Goal: Information Seeking & Learning: Learn about a topic

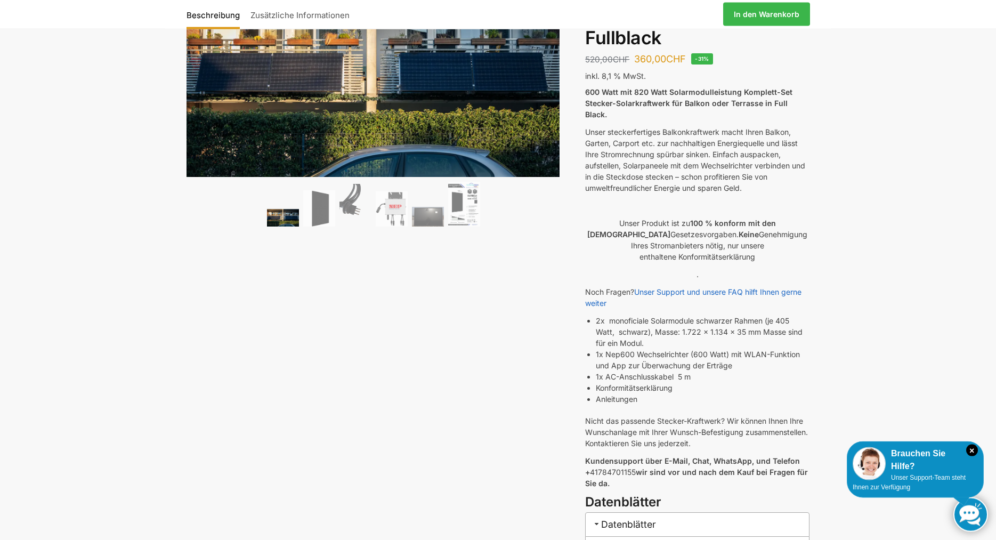
scroll to position [109, 0]
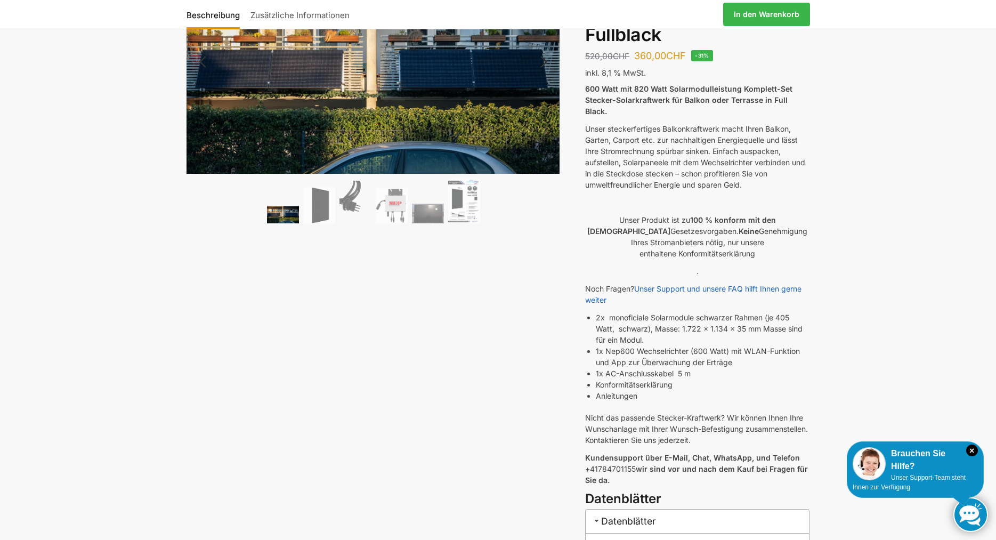
click at [280, 209] on img at bounding box center [283, 215] width 32 height 18
click at [308, 214] on img at bounding box center [319, 205] width 32 height 37
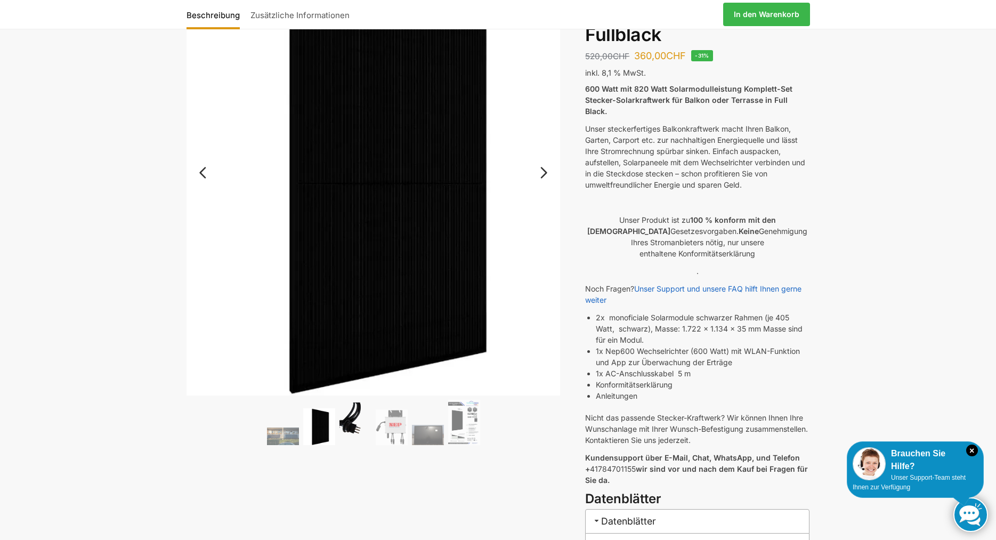
click at [353, 424] on img at bounding box center [355, 423] width 32 height 43
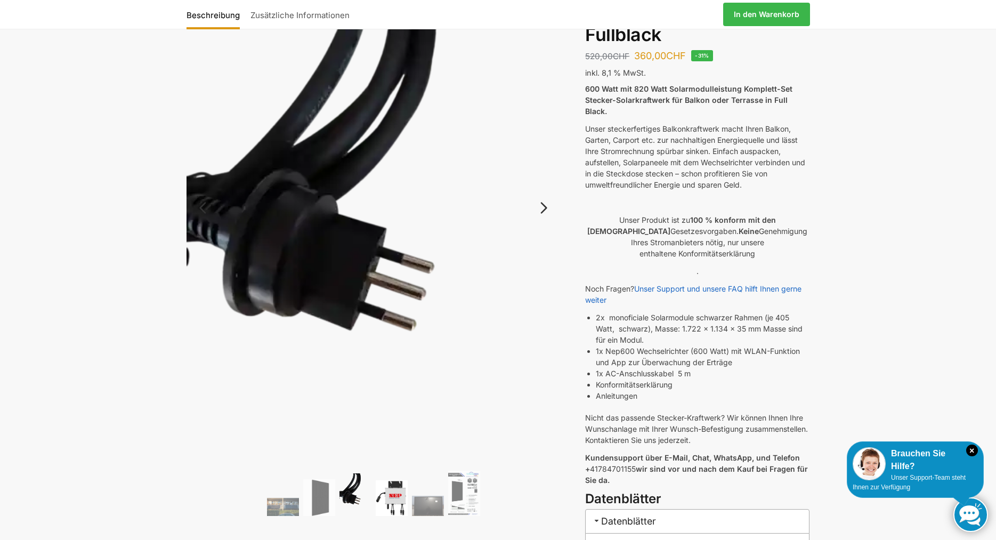
click at [395, 492] on img at bounding box center [392, 498] width 32 height 36
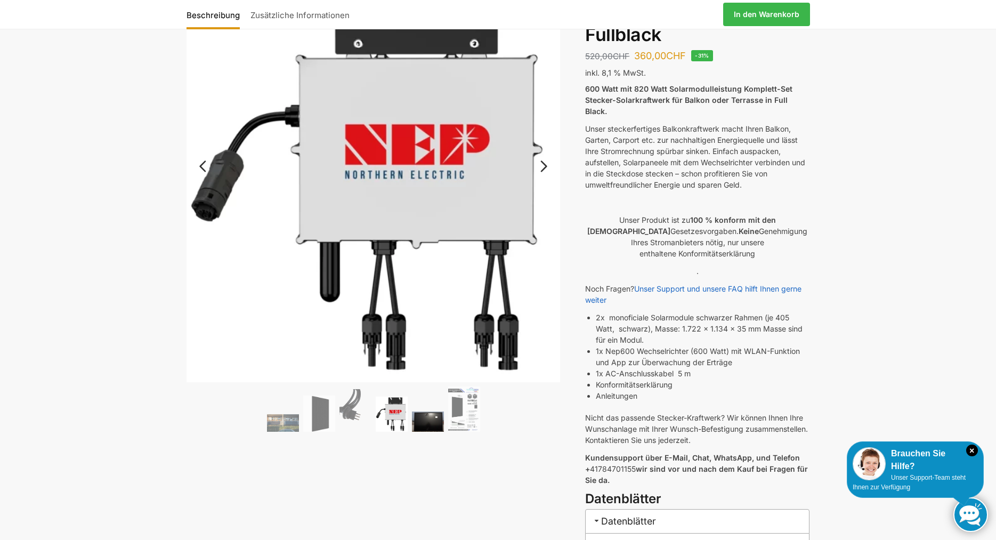
click at [418, 422] on img at bounding box center [428, 421] width 32 height 20
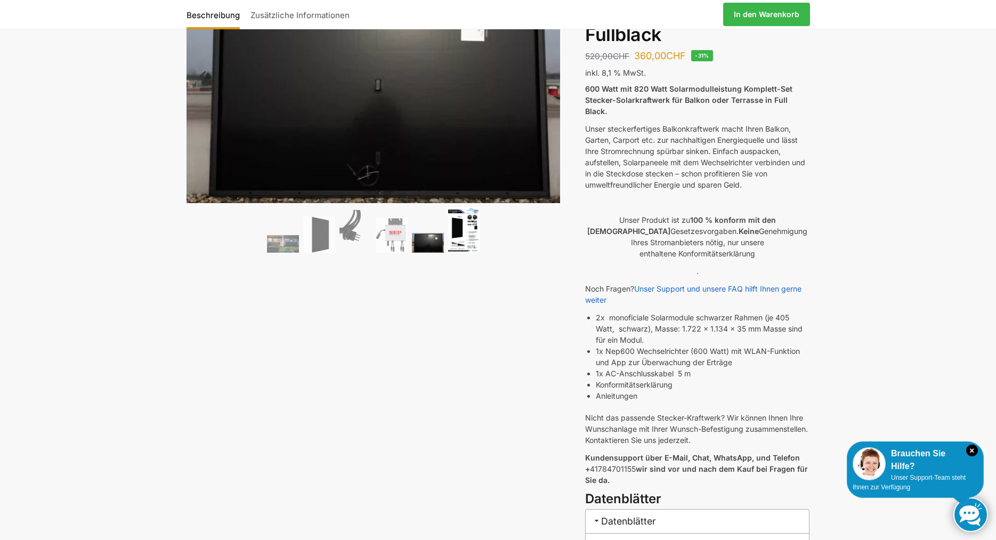
click at [464, 236] on img at bounding box center [464, 229] width 32 height 45
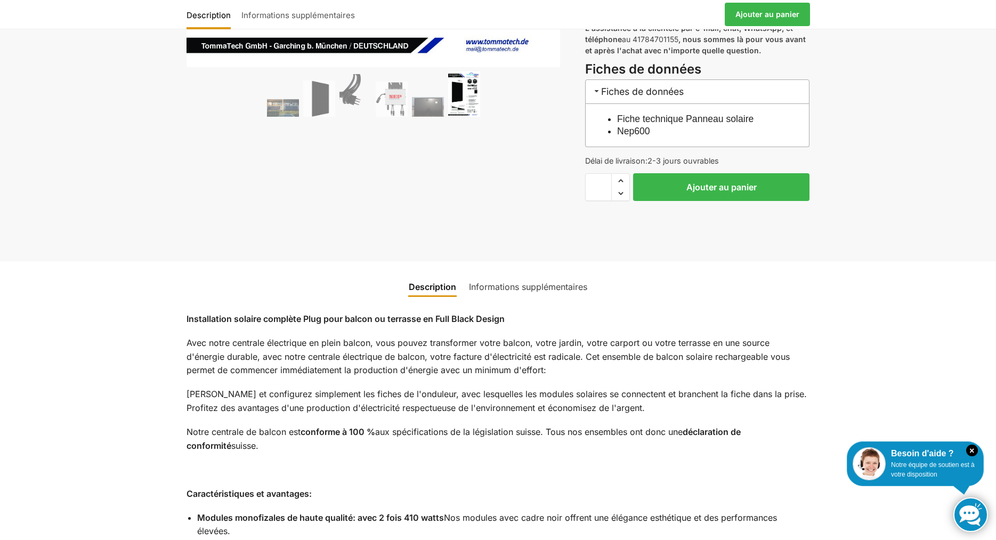
scroll to position [543, 0]
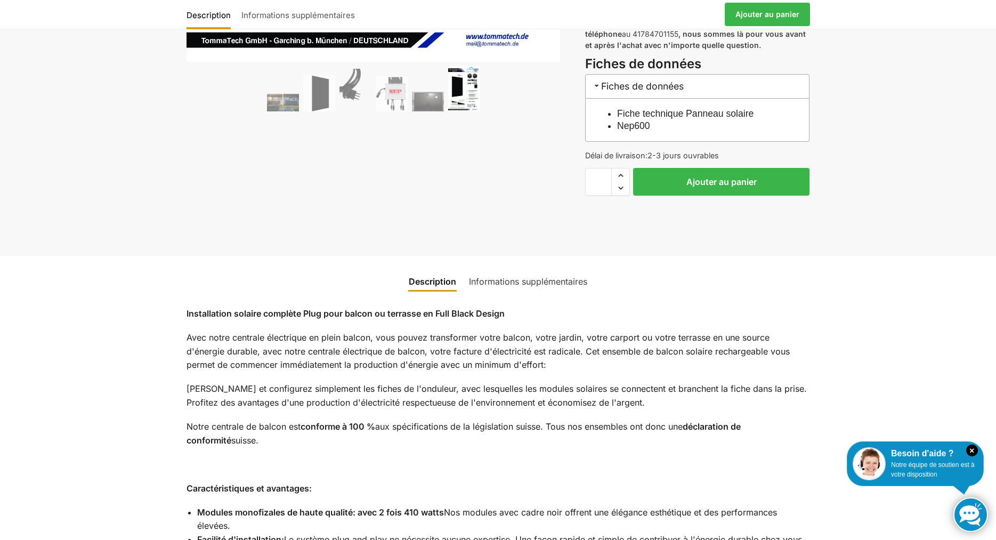
click at [542, 272] on link "Informations supplémentaires" at bounding box center [527, 282] width 131 height 26
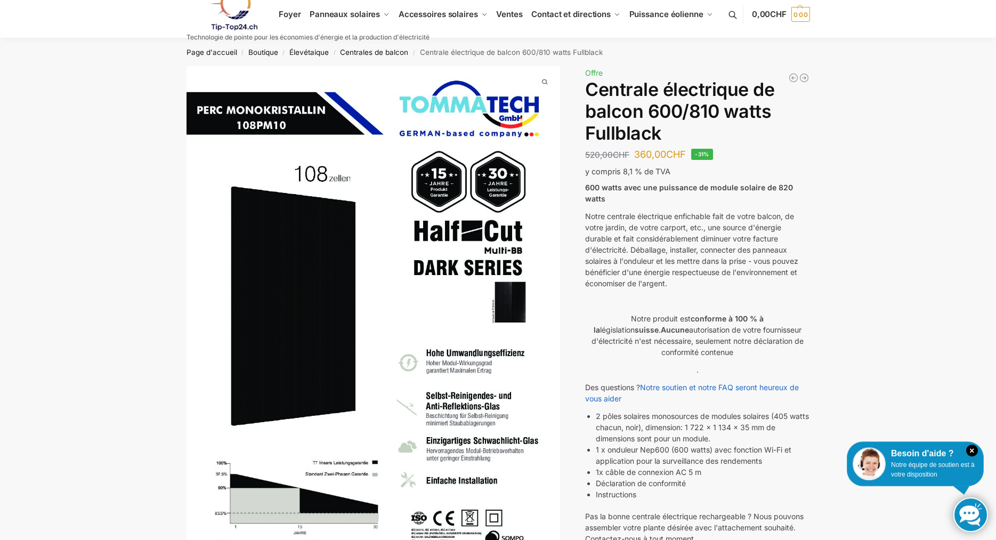
scroll to position [0, 0]
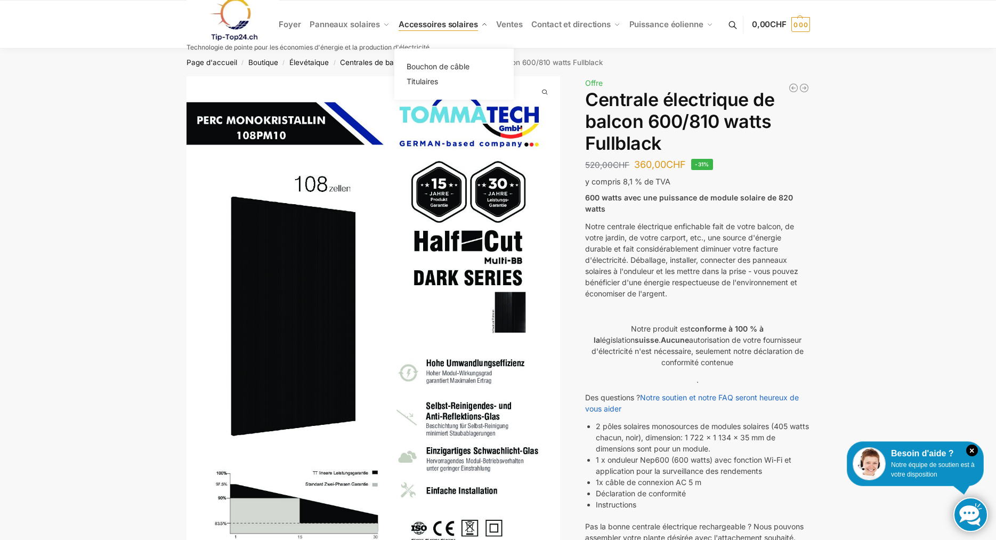
click at [451, 21] on span "Accessoires solaires" at bounding box center [437, 24] width 79 height 10
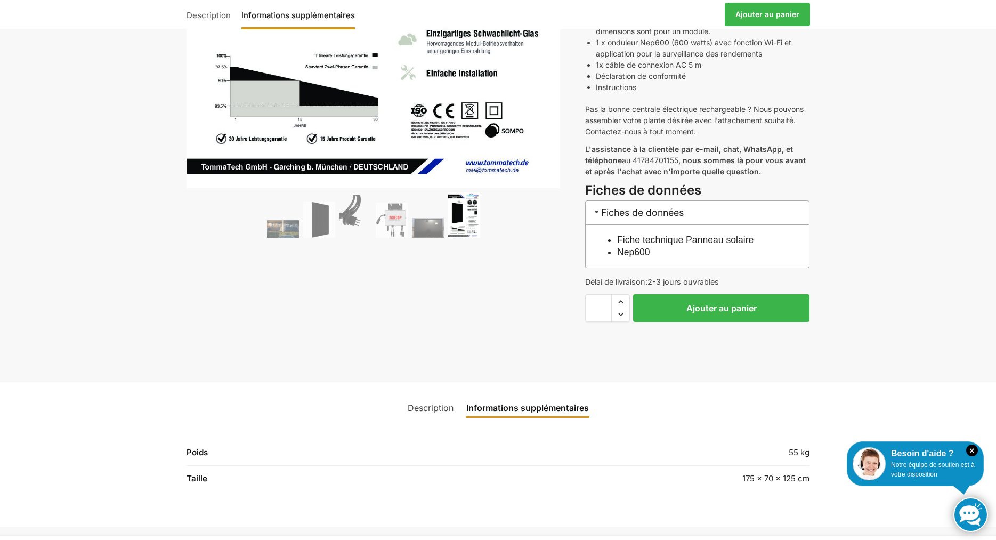
scroll to position [380, 0]
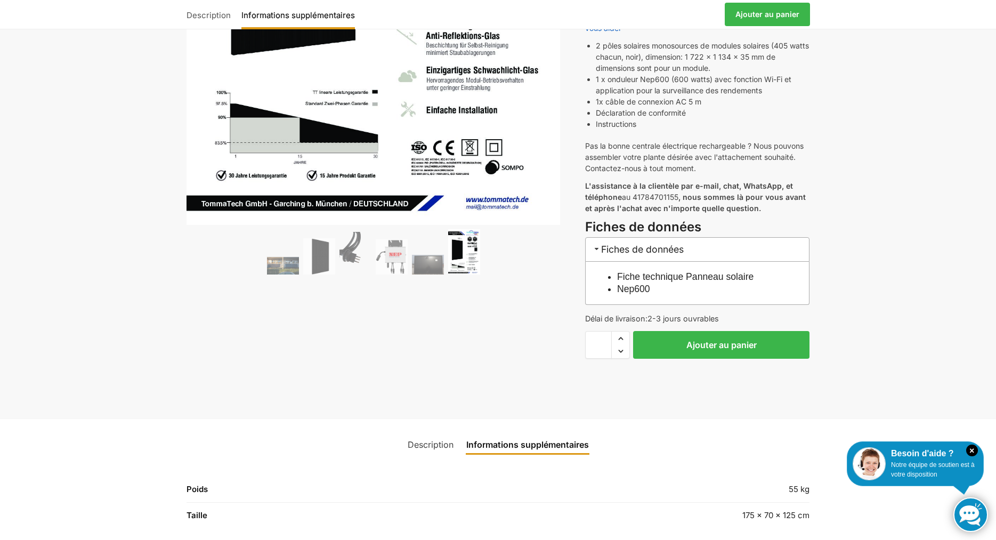
click at [429, 436] on link "Description" at bounding box center [430, 445] width 59 height 26
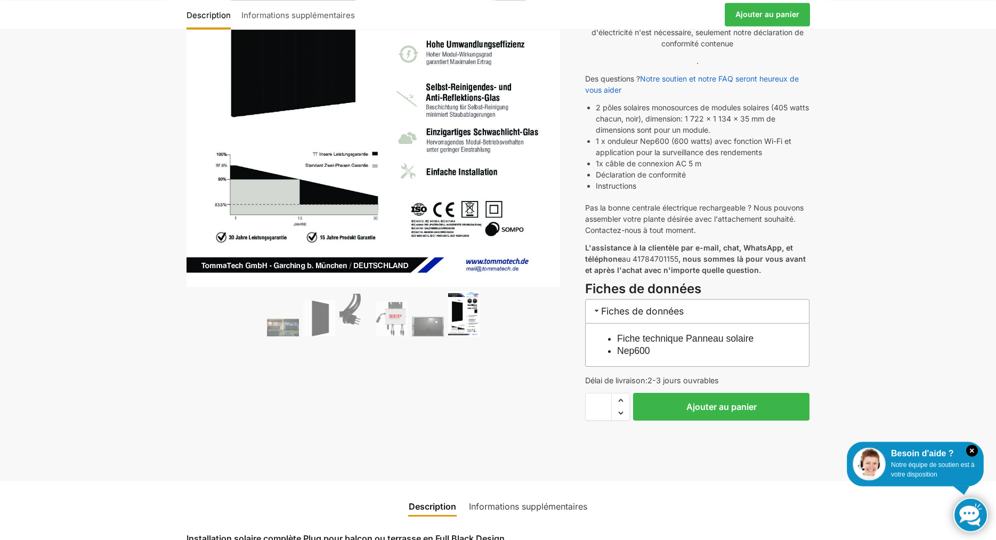
scroll to position [272, 0]
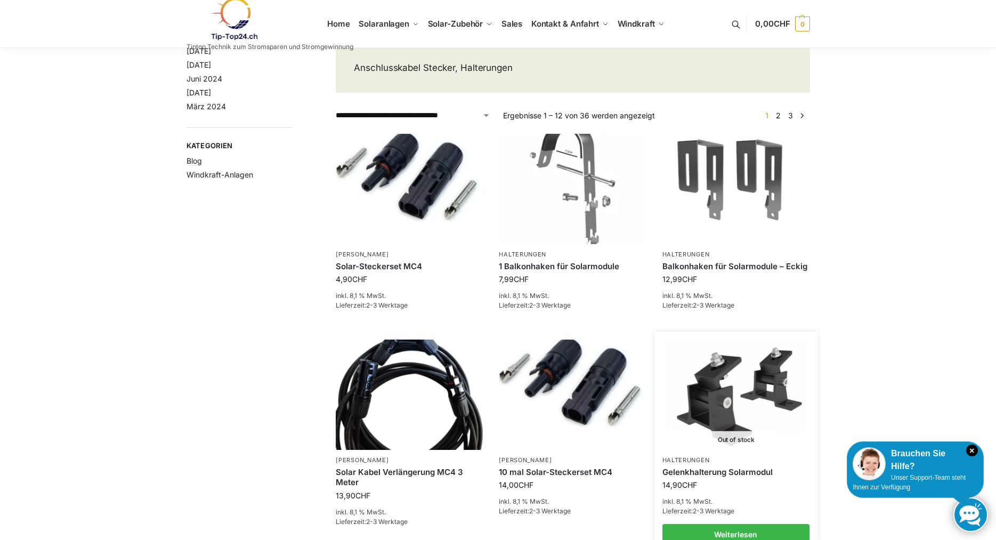
scroll to position [40, 0]
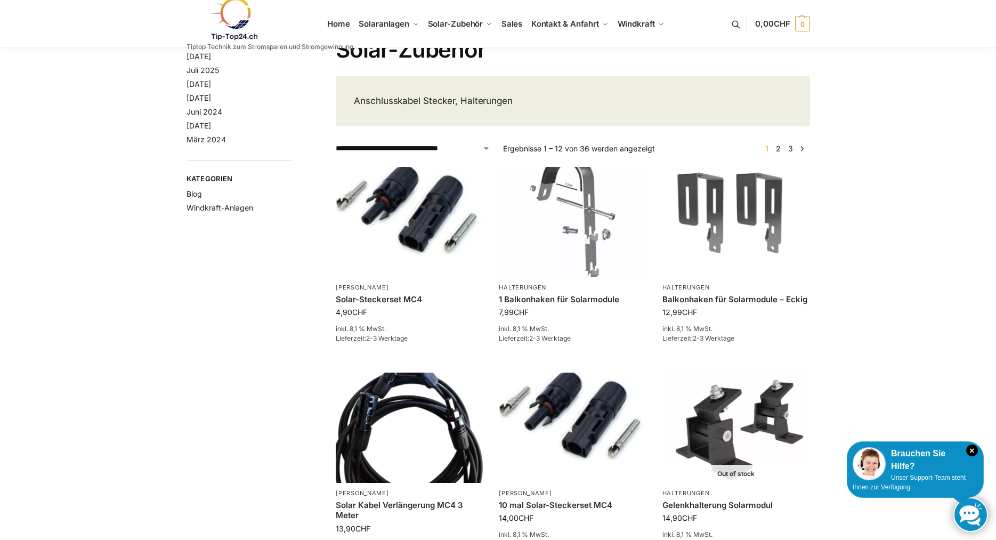
click at [800, 147] on link "→" at bounding box center [802, 148] width 8 height 11
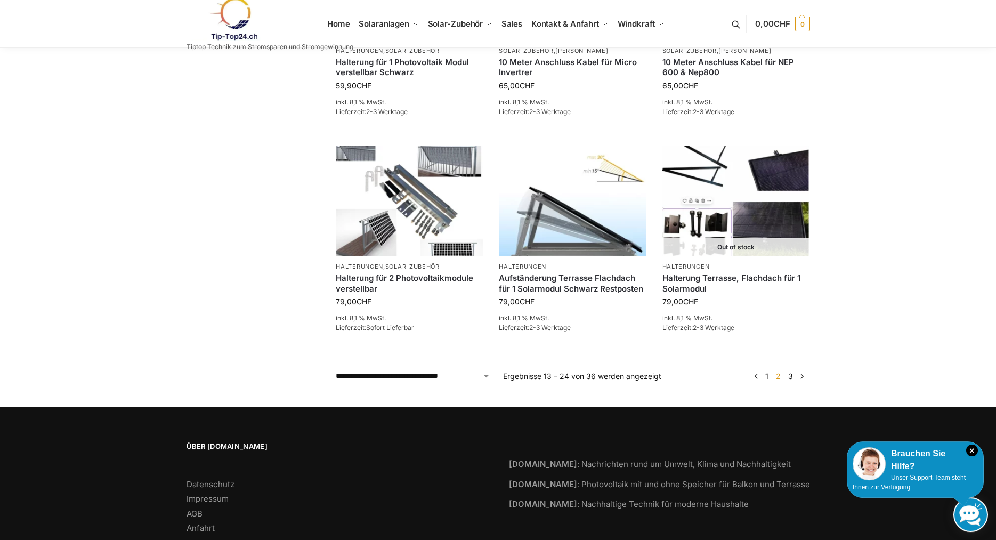
scroll to position [749, 0]
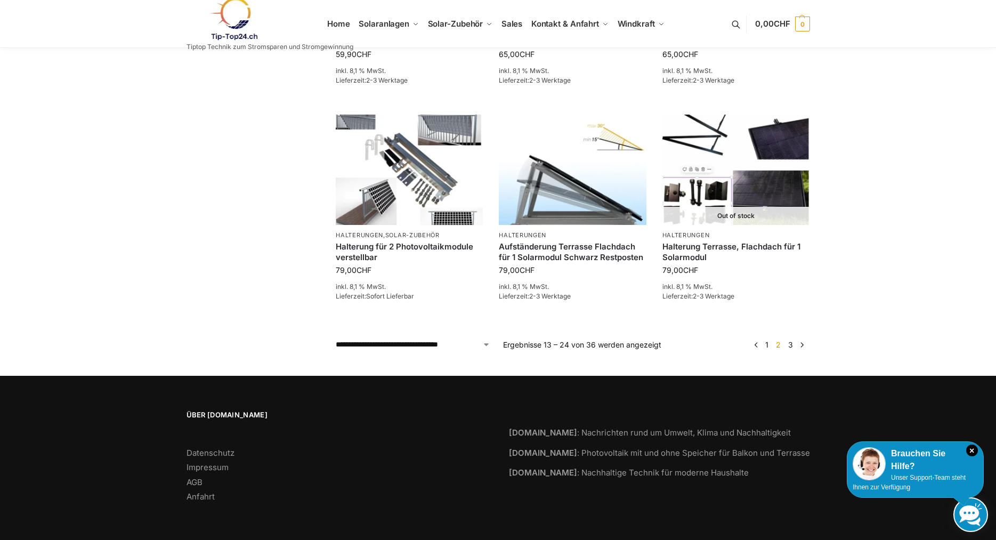
click at [790, 345] on link "3" at bounding box center [790, 344] width 10 height 9
